Goal: Task Accomplishment & Management: Use online tool/utility

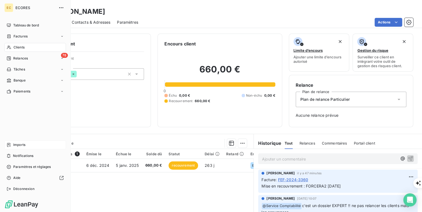
click at [18, 146] on span "Imports" at bounding box center [19, 145] width 12 height 5
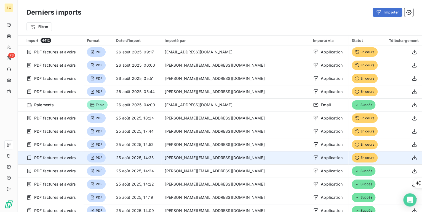
click at [355, 157] on icon at bounding box center [357, 158] width 4 height 4
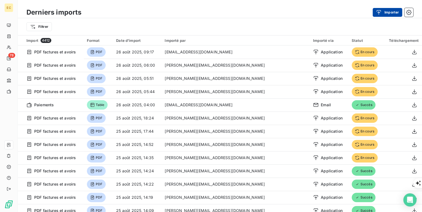
click at [380, 10] on icon "button" at bounding box center [379, 13] width 6 height 6
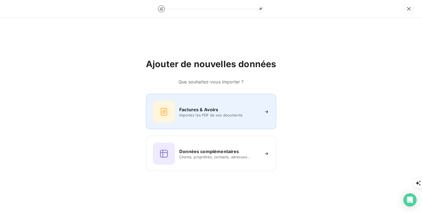
click at [207, 114] on span "Importez les PDF de vos documents" at bounding box center [219, 115] width 80 height 4
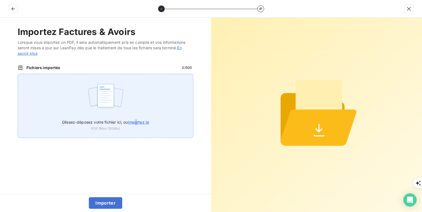
click at [137, 124] on span "importez le" at bounding box center [138, 122] width 21 height 5
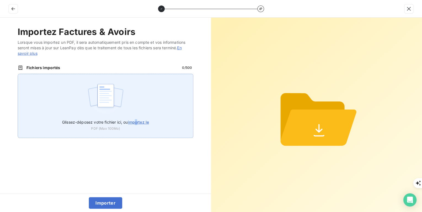
type input "C:\fakepath\AE-2025-0016.pdf"
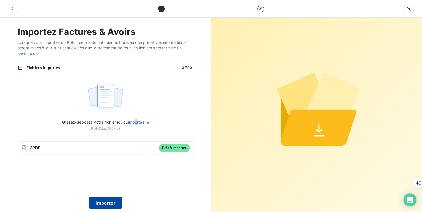
click at [108, 201] on button "Importer" at bounding box center [105, 204] width 33 height 12
